Goal: Information Seeking & Learning: Learn about a topic

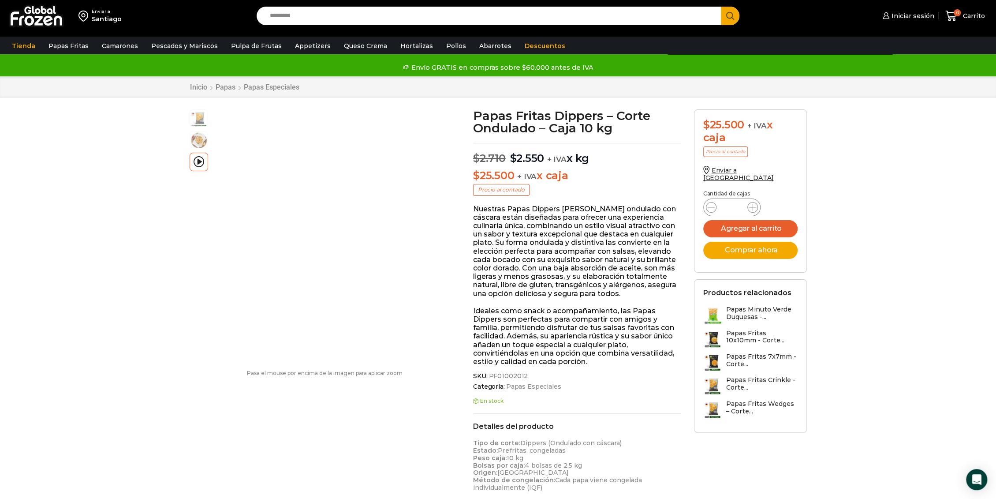
click at [320, 19] on input "Search input" at bounding box center [490, 16] width 451 height 19
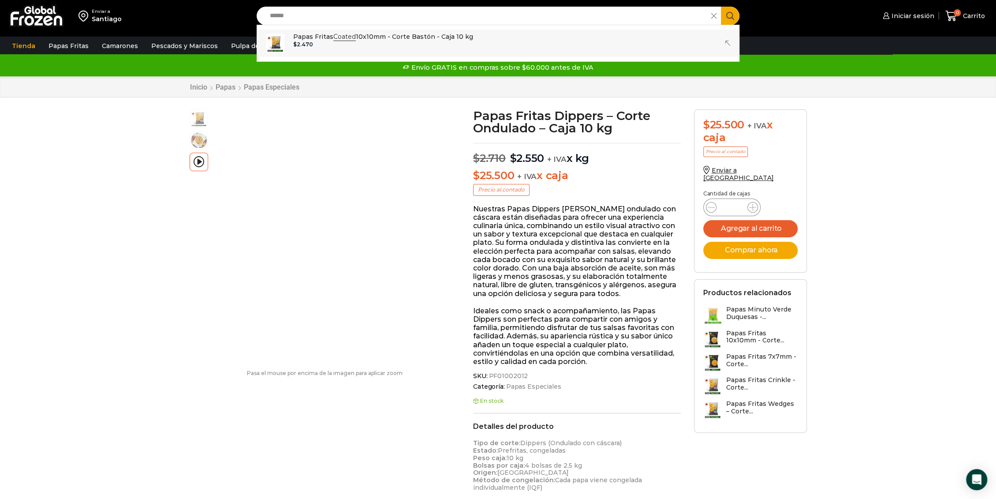
click at [324, 40] on p "Papas Fritas Coated 10x10mm - Corte Bastón - Caja 10 kg" at bounding box center [383, 37] width 180 height 10
type input "**********"
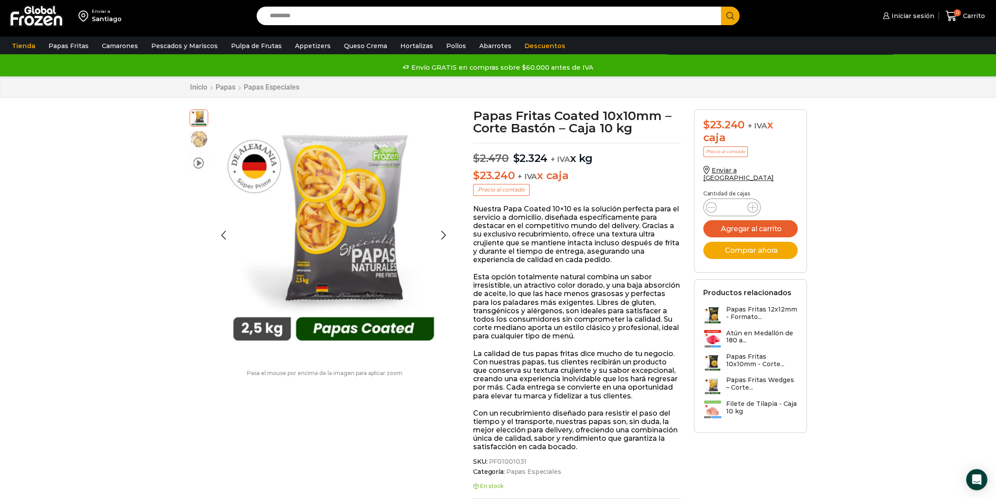
click at [194, 138] on img at bounding box center [199, 139] width 18 height 18
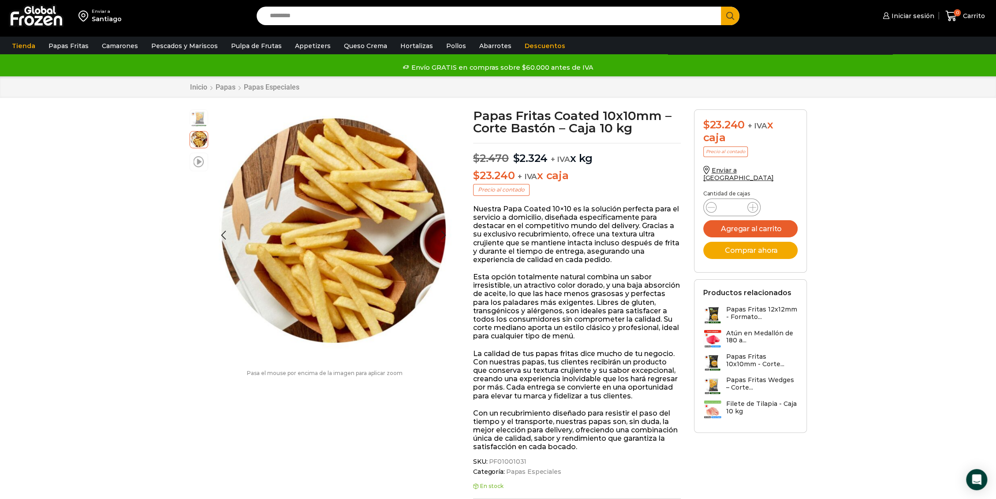
click at [199, 161] on span at bounding box center [199, 161] width 11 height 12
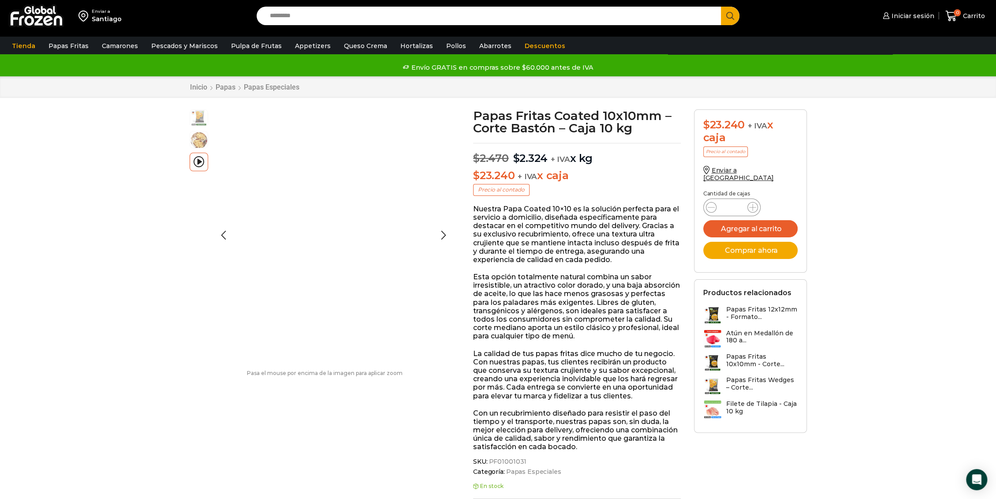
click at [196, 118] on img at bounding box center [199, 117] width 18 height 18
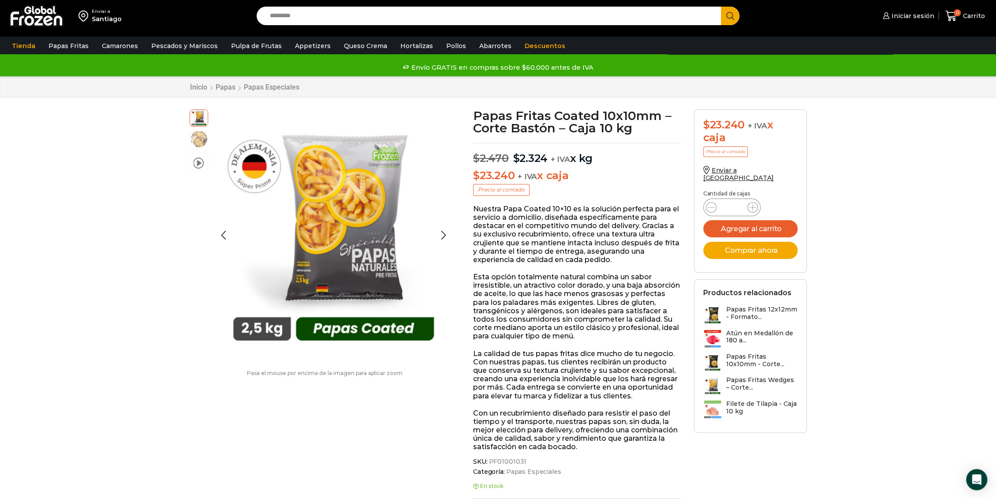
click at [201, 141] on img at bounding box center [199, 139] width 18 height 18
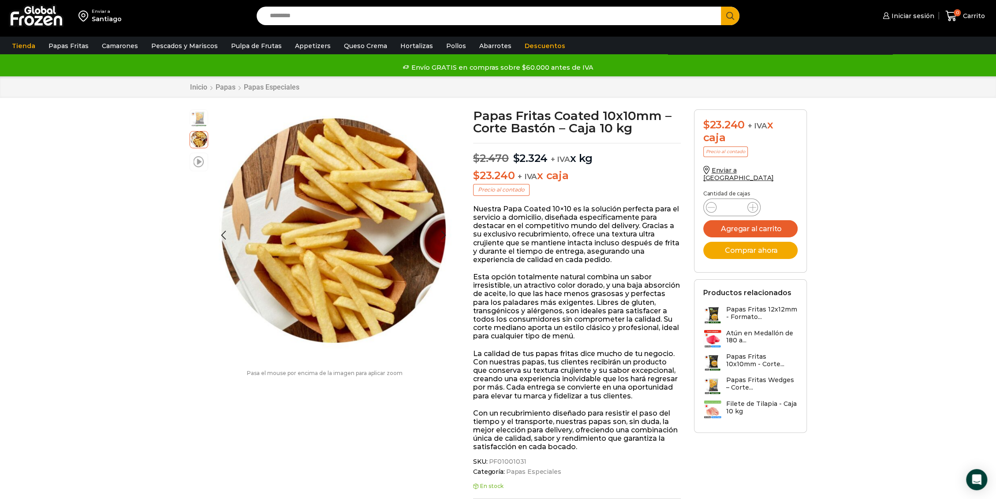
click at [202, 160] on span at bounding box center [199, 161] width 11 height 12
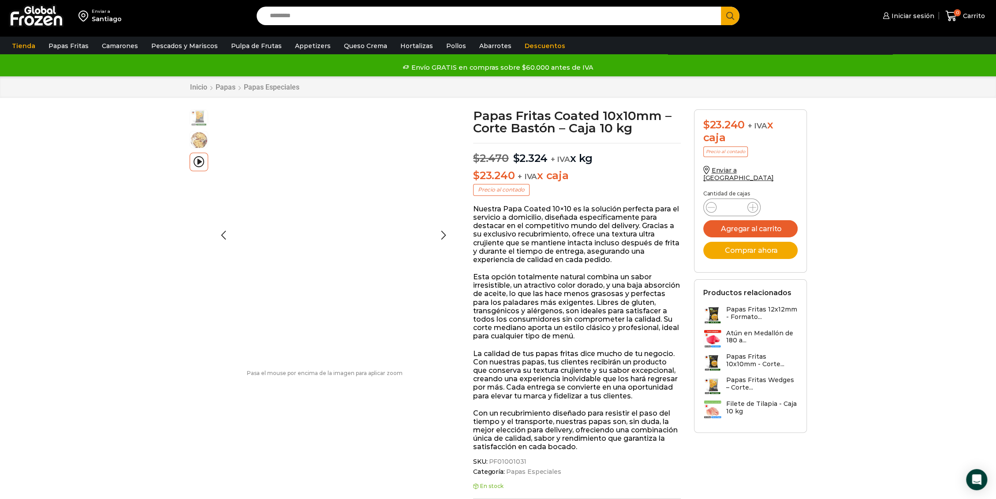
click at [198, 120] on img at bounding box center [199, 117] width 18 height 18
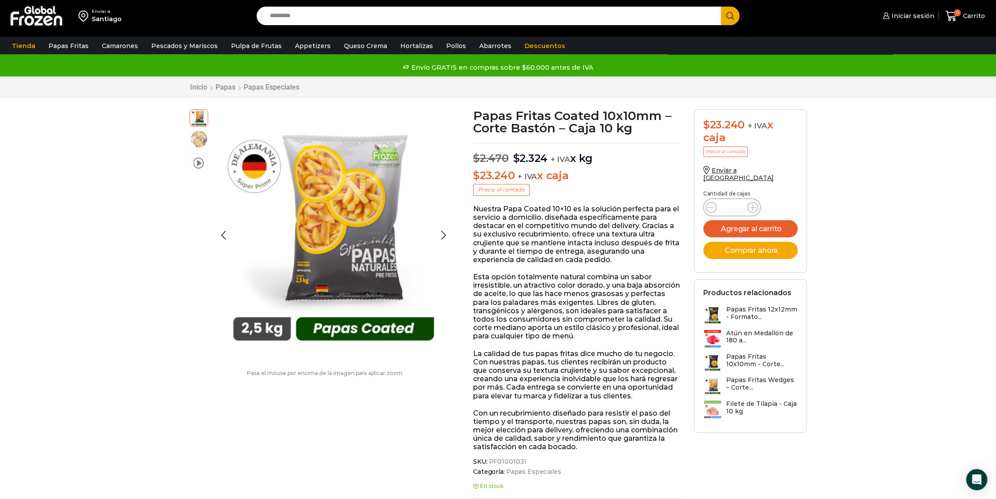
click at [198, 142] on img at bounding box center [199, 139] width 18 height 18
